Goal: Check status

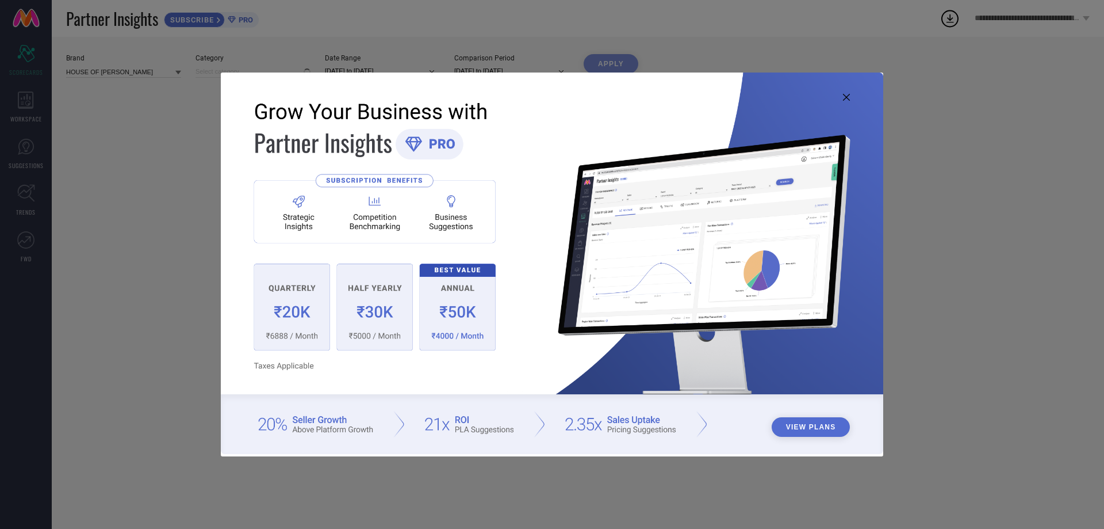
type input "All"
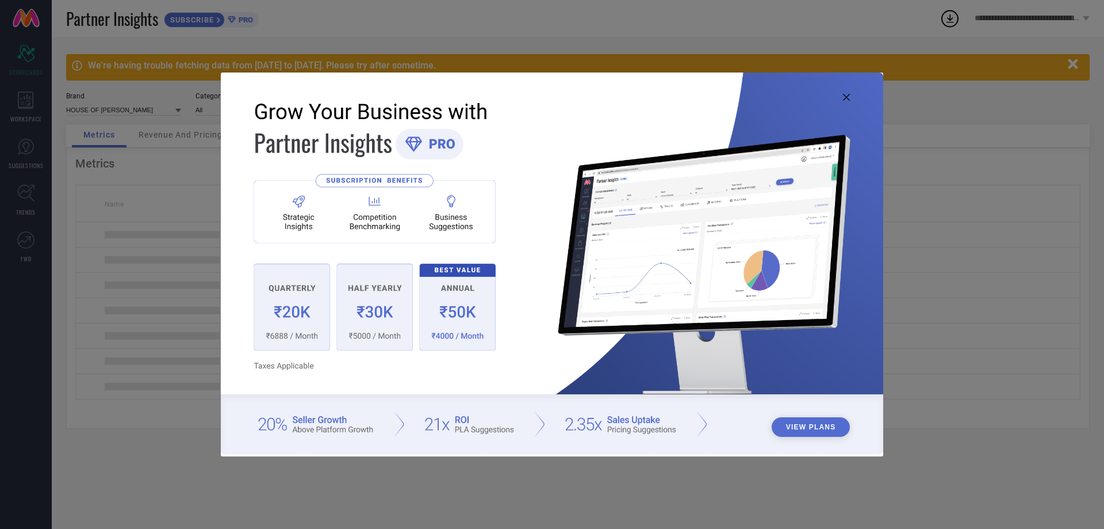
click at [845, 99] on icon at bounding box center [846, 97] width 7 height 7
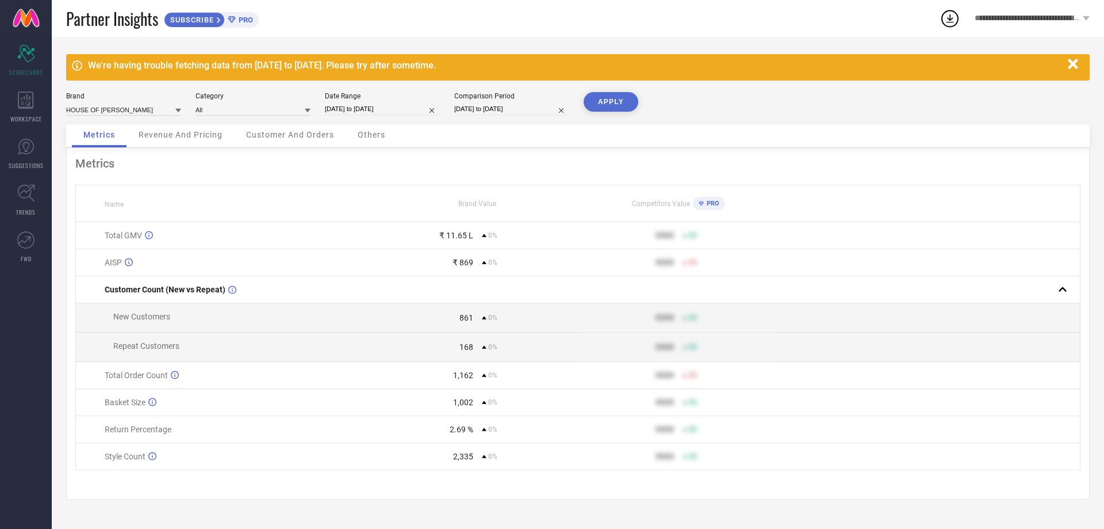
select select "8"
select select "2025"
select select "9"
select select "2025"
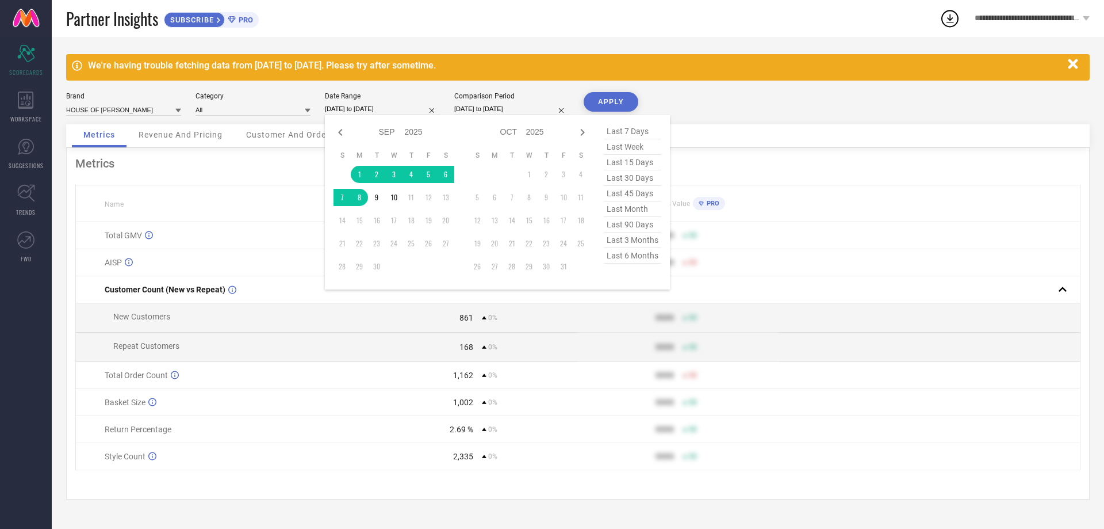
click at [390, 106] on input "[DATE] to [DATE]" at bounding box center [382, 109] width 115 height 12
click at [339, 129] on icon at bounding box center [341, 132] width 14 height 14
select select "7"
select select "2025"
select select "8"
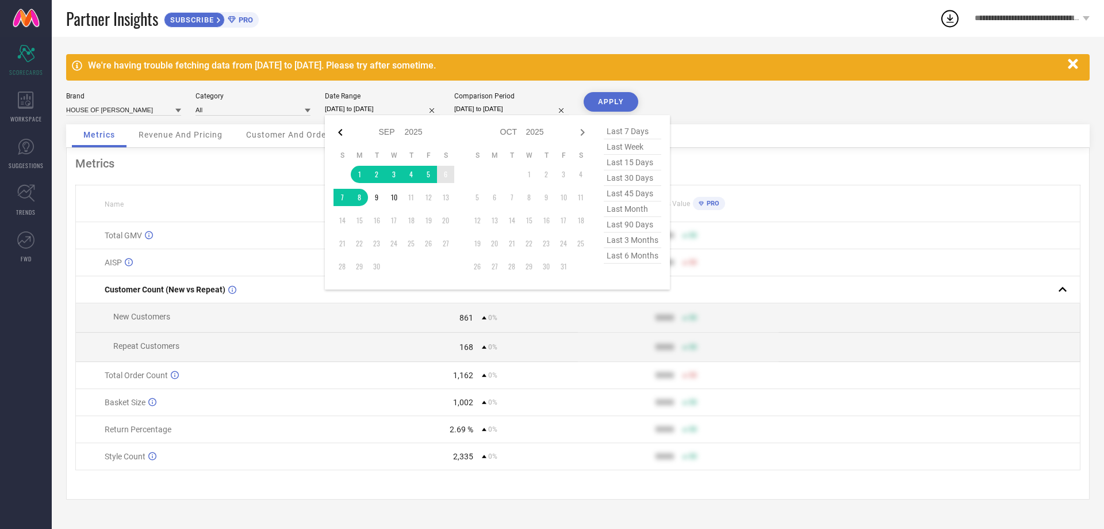
select select "2025"
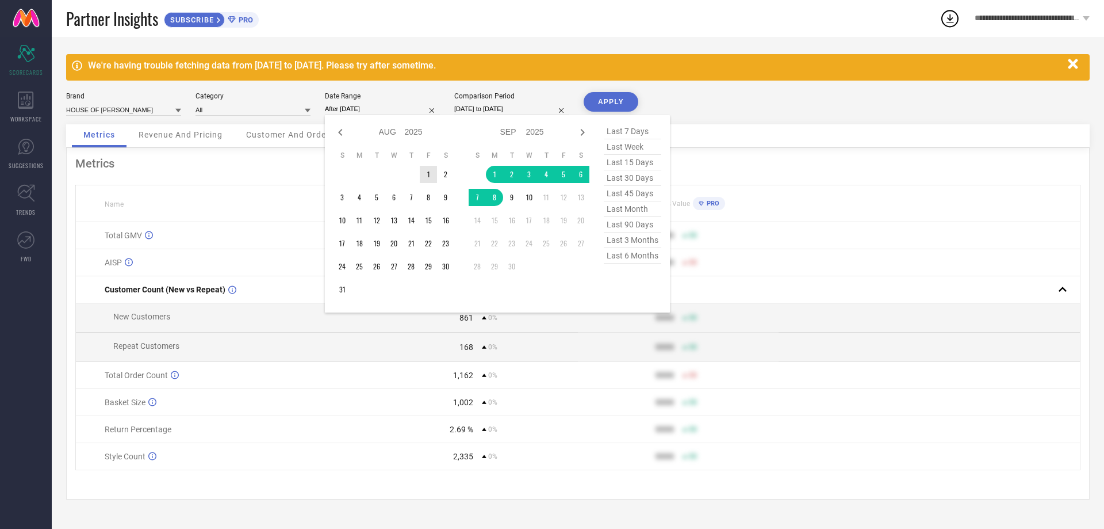
click at [431, 170] on td "1" at bounding box center [428, 174] width 17 height 17
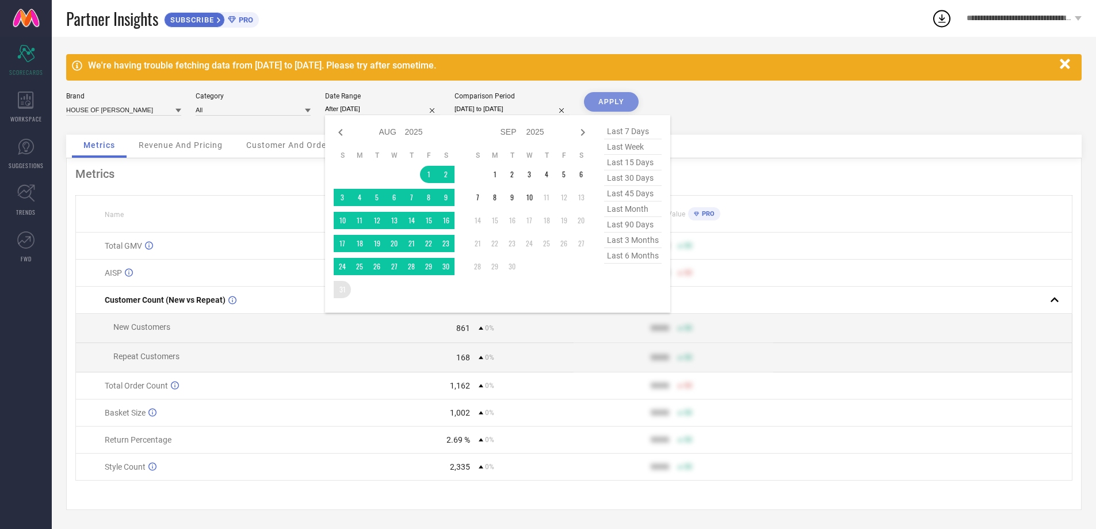
type input "[DATE] to [DATE]"
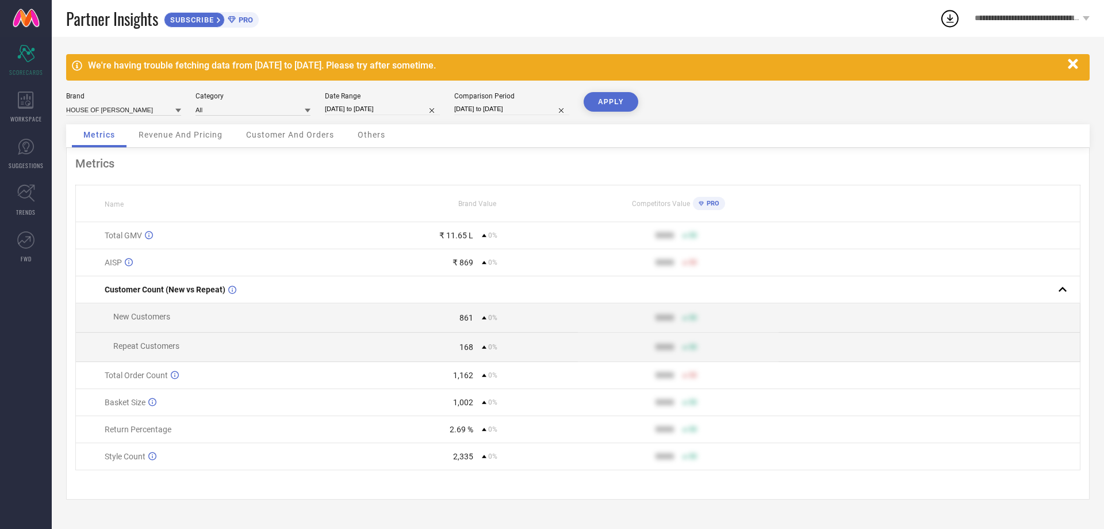
select select "8"
select select "2025"
select select "9"
select select "2025"
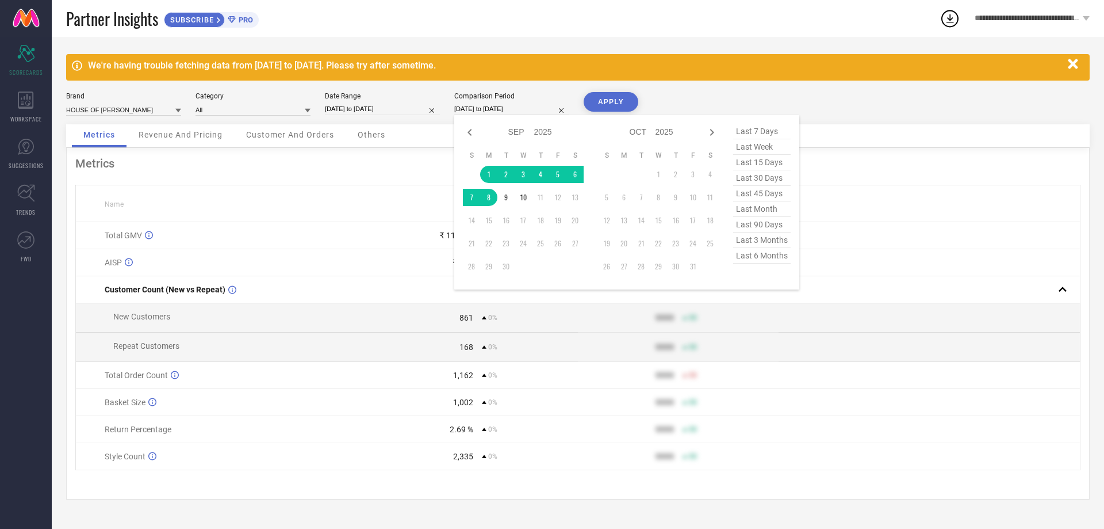
click at [483, 108] on input "[DATE] to [DATE]" at bounding box center [511, 109] width 115 height 12
click at [465, 132] on icon at bounding box center [470, 132] width 14 height 14
select select "7"
select select "2025"
select select "8"
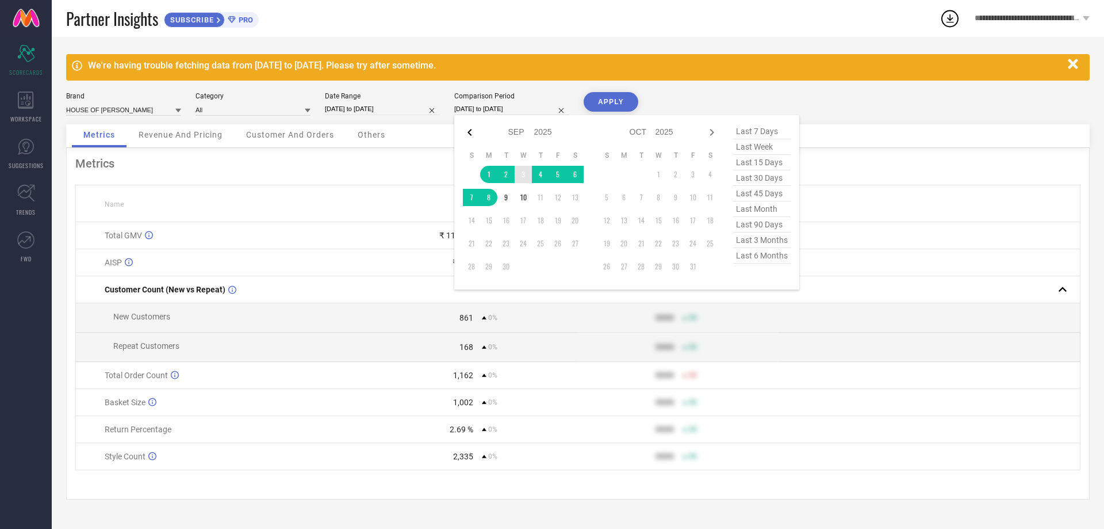
select select "2025"
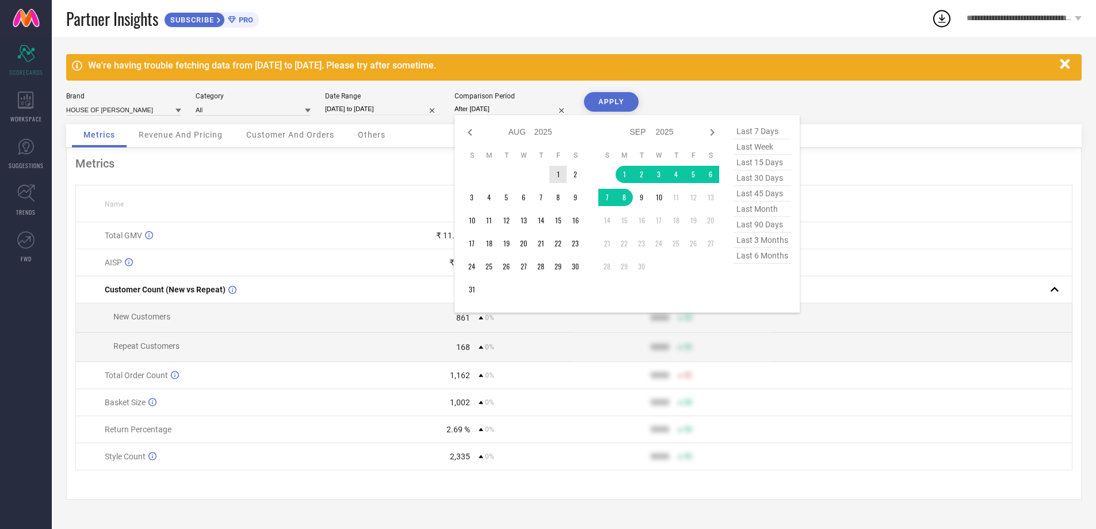
click at [554, 171] on td "1" at bounding box center [557, 174] width 17 height 17
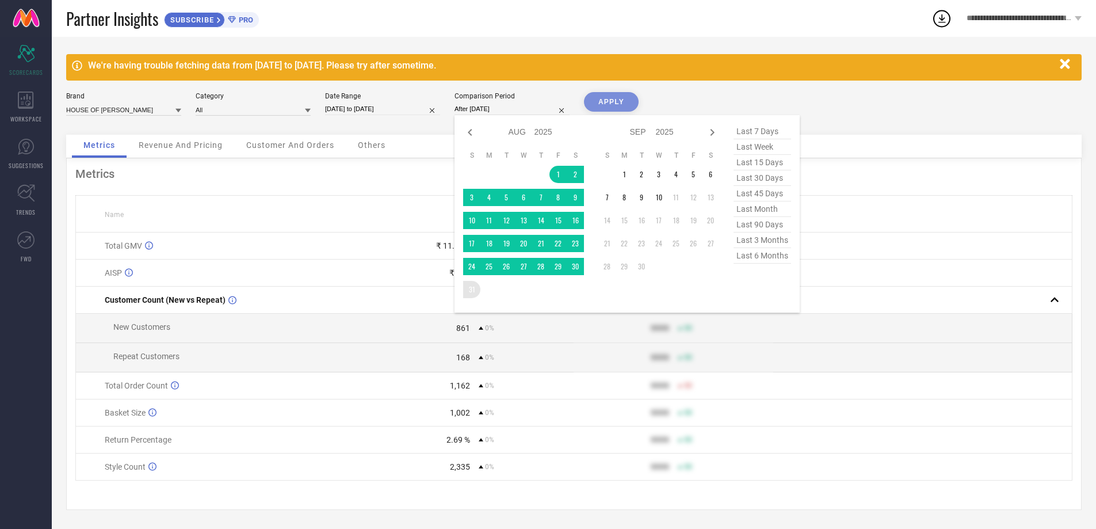
type input "[DATE] to [DATE]"
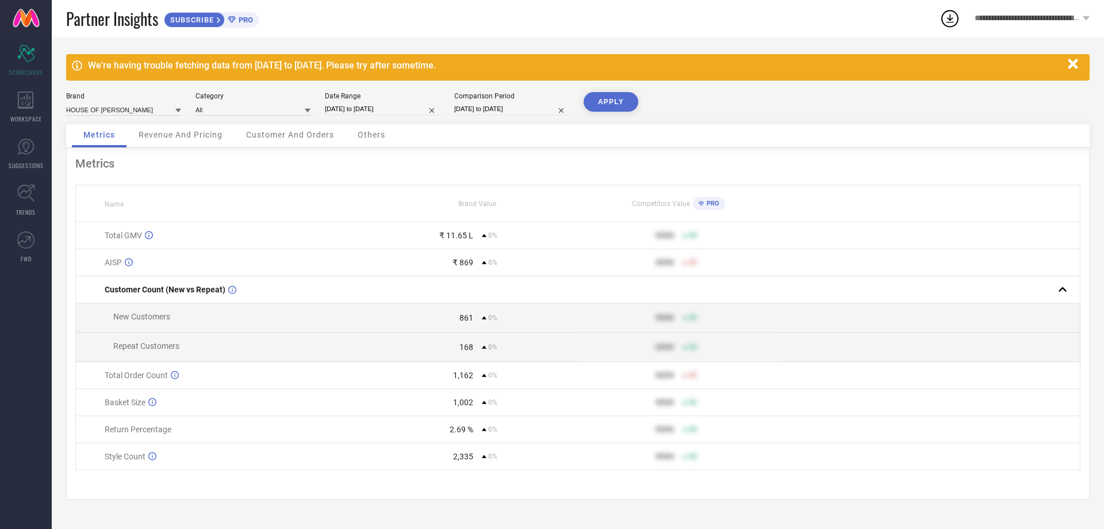
click at [612, 99] on button "APPLY" at bounding box center [611, 102] width 55 height 20
click at [202, 132] on span "Revenue And Pricing" at bounding box center [181, 134] width 84 height 9
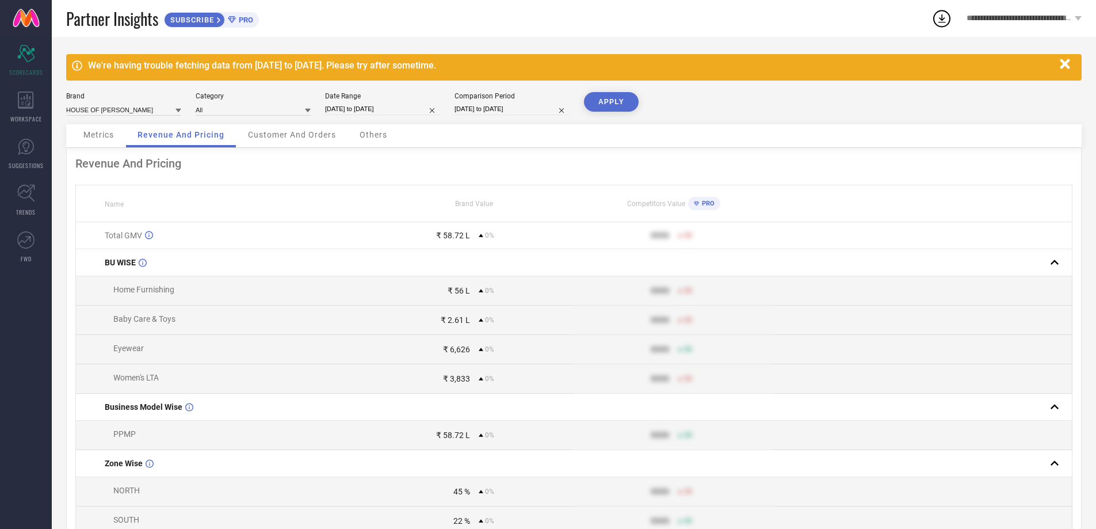
click at [122, 140] on div "Metrics" at bounding box center [98, 135] width 53 height 23
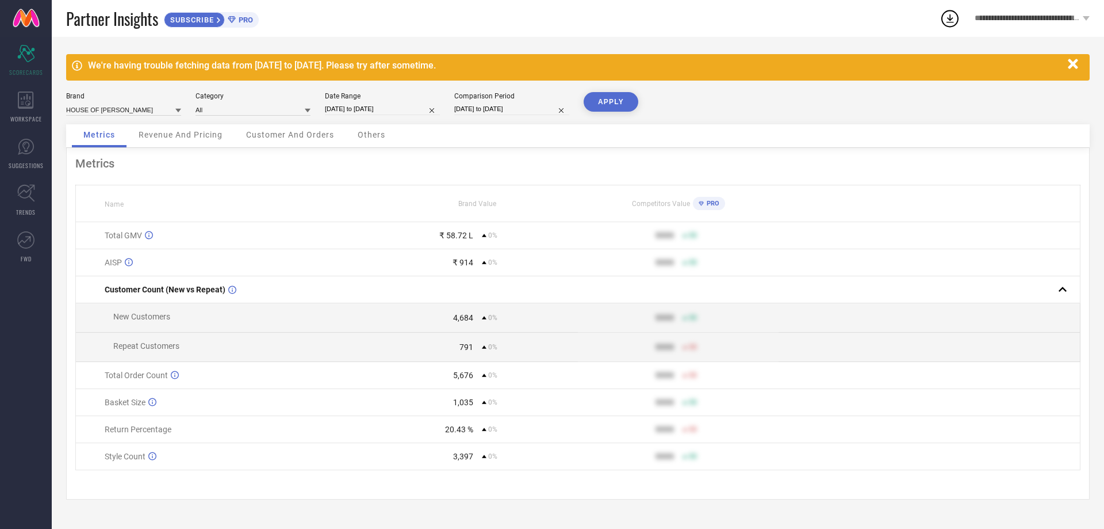
click at [476, 235] on div "₹ 58.72 L 0%" at bounding box center [478, 235] width 200 height 9
